Goal: Obtain resource: Obtain resource

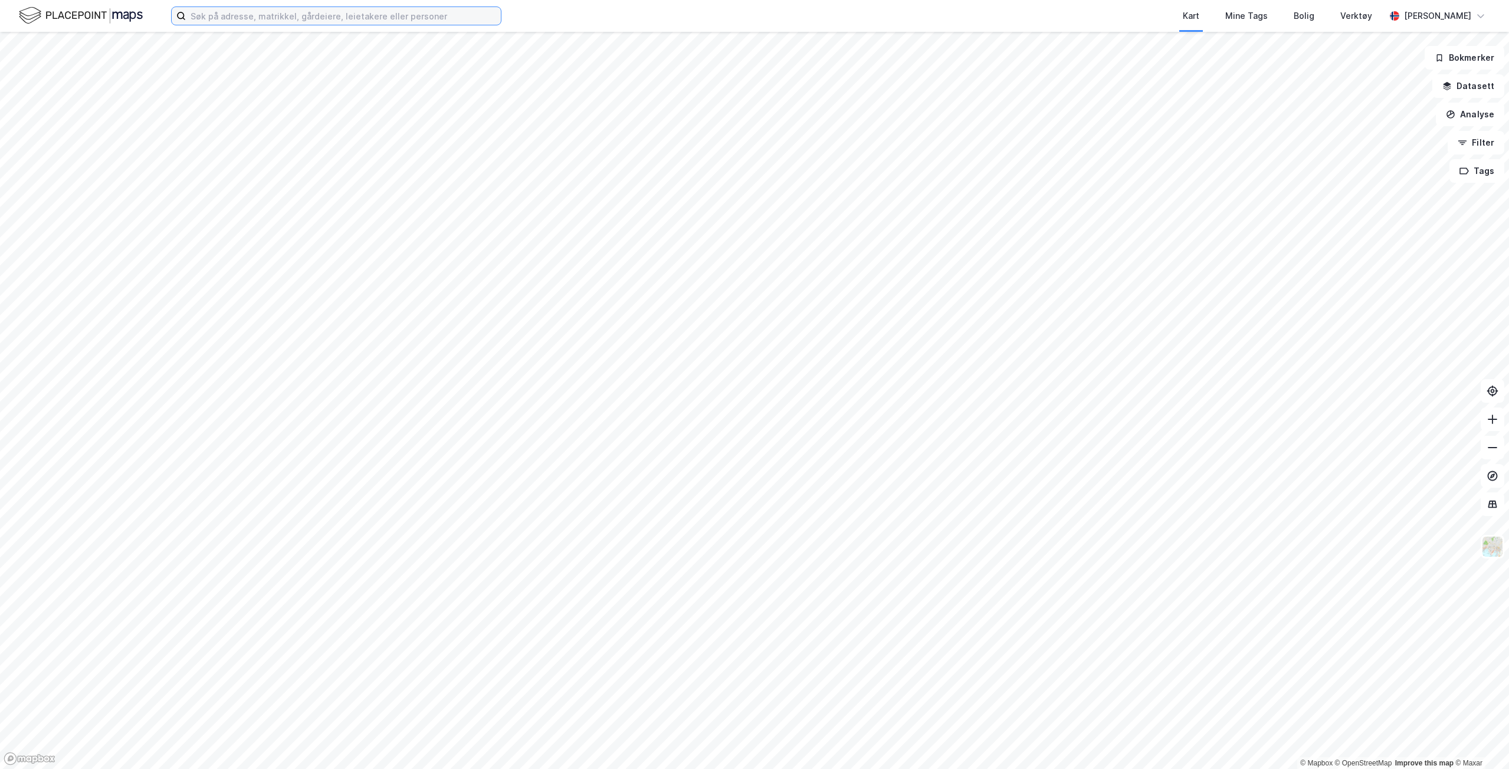
click at [227, 15] on input at bounding box center [343, 16] width 315 height 18
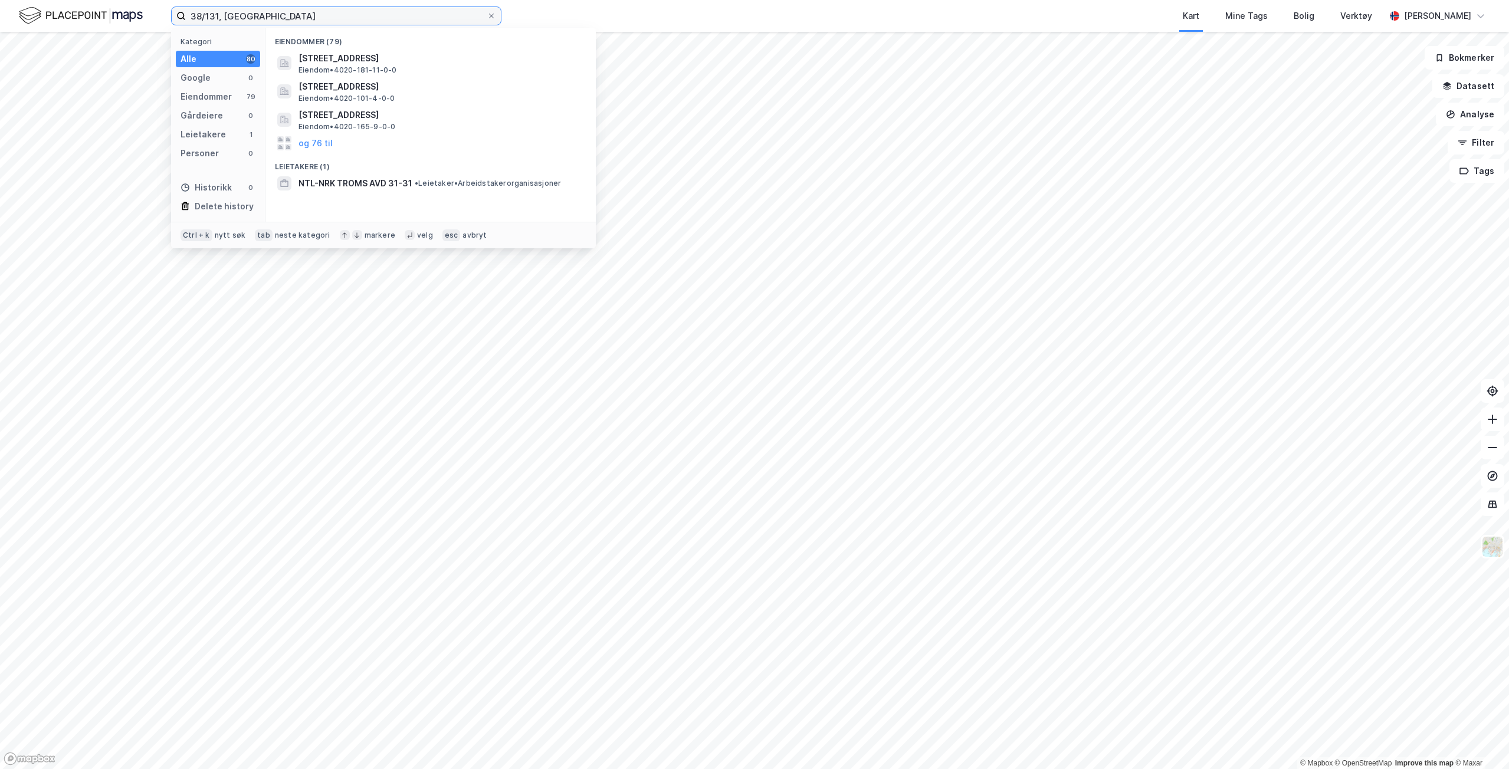
type input "38/131, [GEOGRAPHIC_DATA]"
click at [391, 55] on span "[STREET_ADDRESS]" at bounding box center [439, 58] width 283 height 14
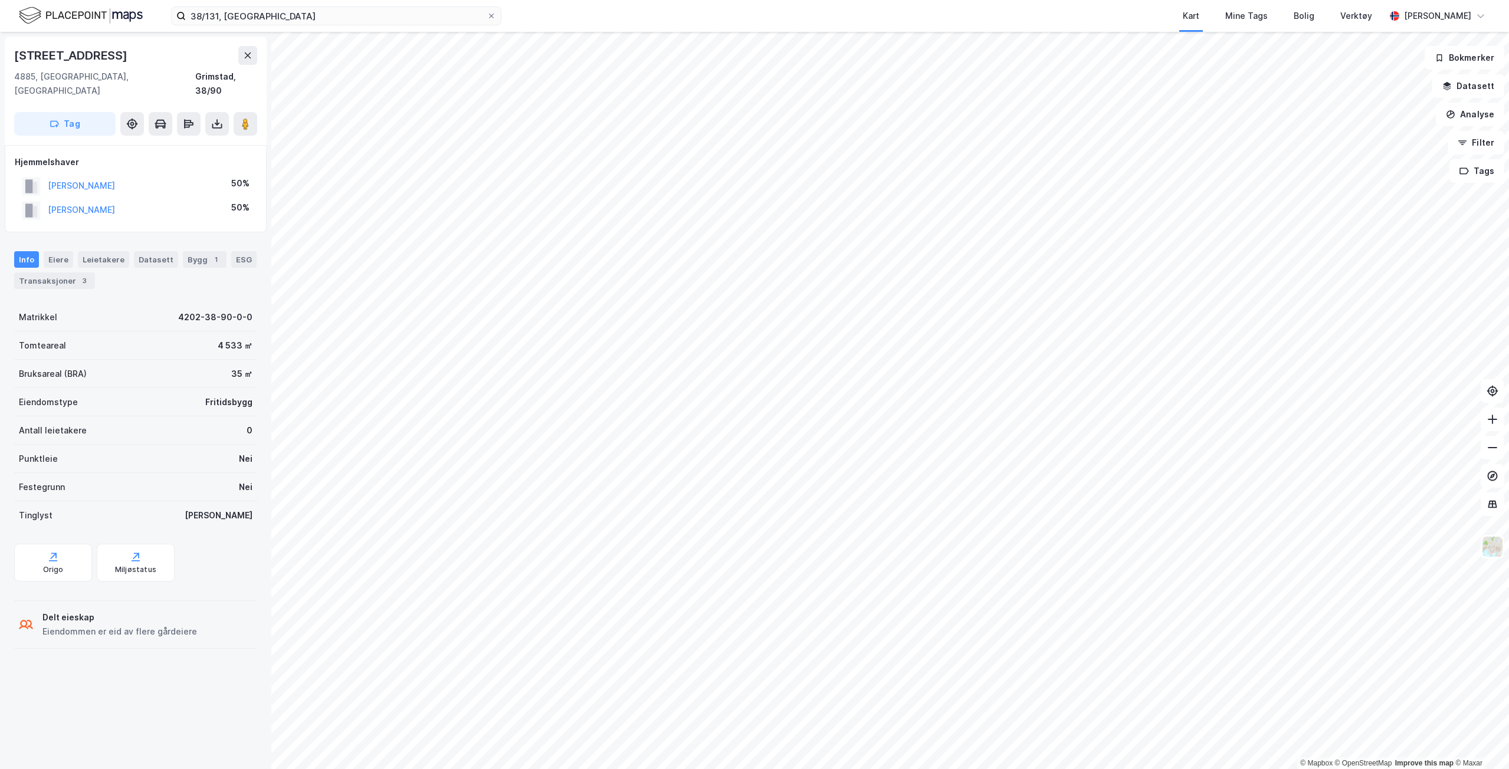
click at [206, 112] on button at bounding box center [217, 124] width 24 height 24
click at [168, 143] on div "Last ned grunnbok" at bounding box center [158, 147] width 68 height 9
click at [216, 117] on button at bounding box center [217, 124] width 24 height 24
click at [174, 138] on div "Last ned grunnbok" at bounding box center [166, 147] width 126 height 19
